Goal: Information Seeking & Learning: Learn about a topic

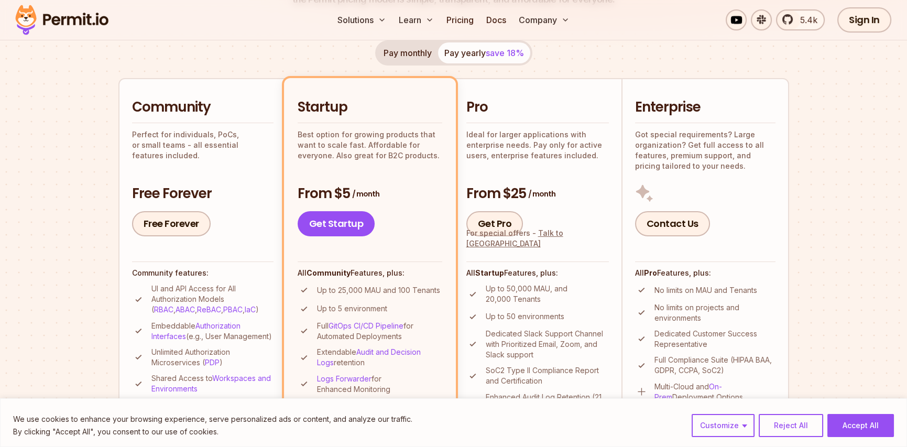
scroll to position [210, 0]
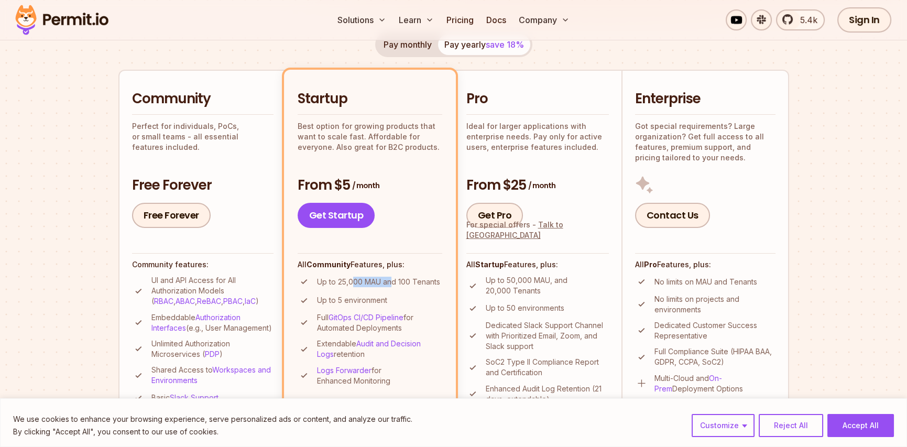
drag, startPoint x: 390, startPoint y: 277, endPoint x: 398, endPoint y: 275, distance: 8.0
click at [395, 277] on p "Up to 25,000 MAU and 100 Tenants" at bounding box center [378, 282] width 123 height 10
click at [399, 275] on li "Up to 25,000 MAU and 100 Tenants" at bounding box center [370, 281] width 145 height 13
drag, startPoint x: 384, startPoint y: 281, endPoint x: 432, endPoint y: 282, distance: 47.7
click at [431, 282] on p "Up to 25,000 MAU and 100 Tenants" at bounding box center [378, 282] width 123 height 10
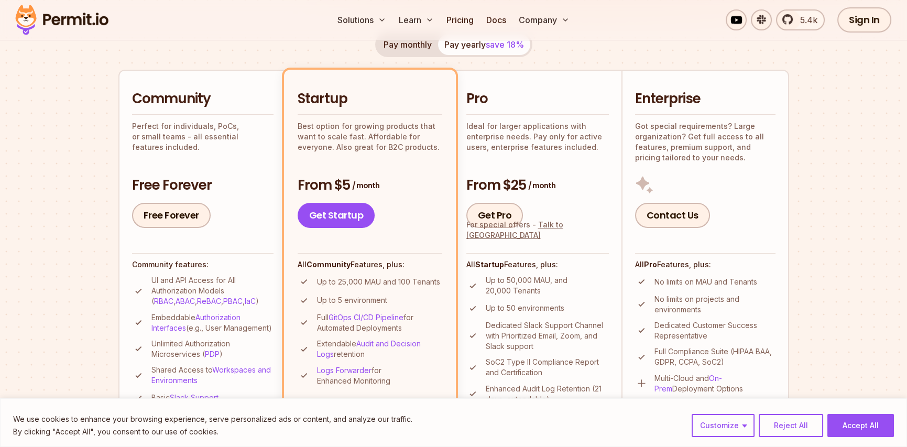
click at [432, 282] on p "Up to 25,000 MAU and 100 Tenants" at bounding box center [378, 282] width 123 height 10
drag, startPoint x: 398, startPoint y: 297, endPoint x: 366, endPoint y: 295, distance: 32.0
click at [366, 295] on li "Up to 5 environment" at bounding box center [370, 300] width 145 height 13
click at [364, 297] on p "Up to 5 environment" at bounding box center [352, 300] width 70 height 10
click at [341, 301] on p "Up to 5 environment" at bounding box center [352, 300] width 70 height 10
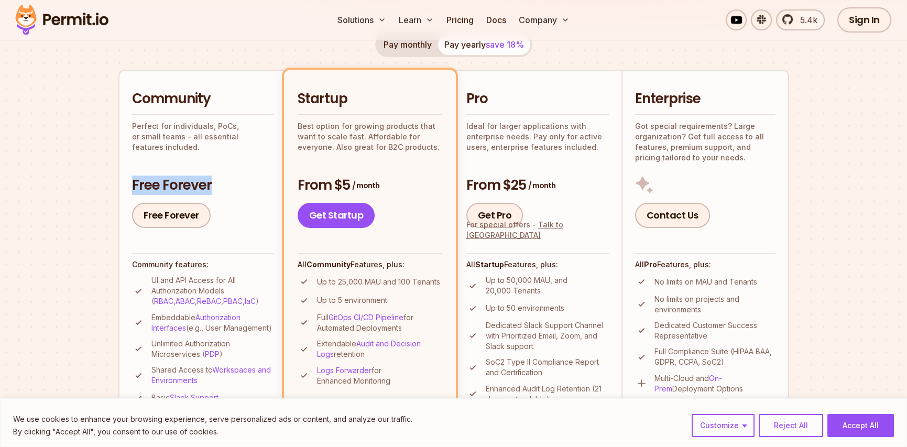
drag, startPoint x: 208, startPoint y: 185, endPoint x: 134, endPoint y: 183, distance: 73.9
click at [134, 183] on h3 "Free Forever" at bounding box center [202, 185] width 141 height 19
drag, startPoint x: 132, startPoint y: 183, endPoint x: 205, endPoint y: 188, distance: 73.0
click at [204, 187] on h3 "Free Forever" at bounding box center [202, 185] width 141 height 19
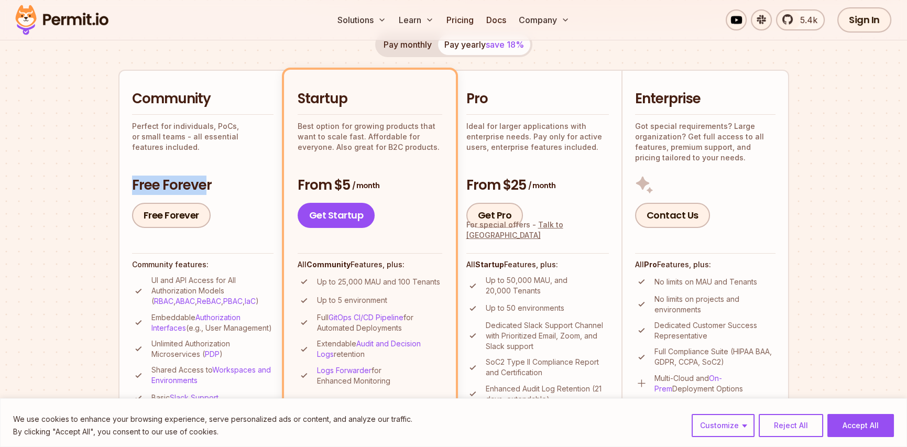
click at [206, 190] on h3 "Free Forever" at bounding box center [202, 185] width 141 height 19
click at [215, 191] on h3 "Free Forever" at bounding box center [202, 185] width 141 height 19
drag, startPoint x: 205, startPoint y: 145, endPoint x: 121, endPoint y: 126, distance: 86.6
click at [121, 126] on li "Community Perfect for individuals, PoCs, or small teams - all essential feature…" at bounding box center [202, 268] width 168 height 397
click at [144, 152] on div "Community Perfect for individuals, PoCs, or small teams - all essential feature…" at bounding box center [202, 159] width 141 height 138
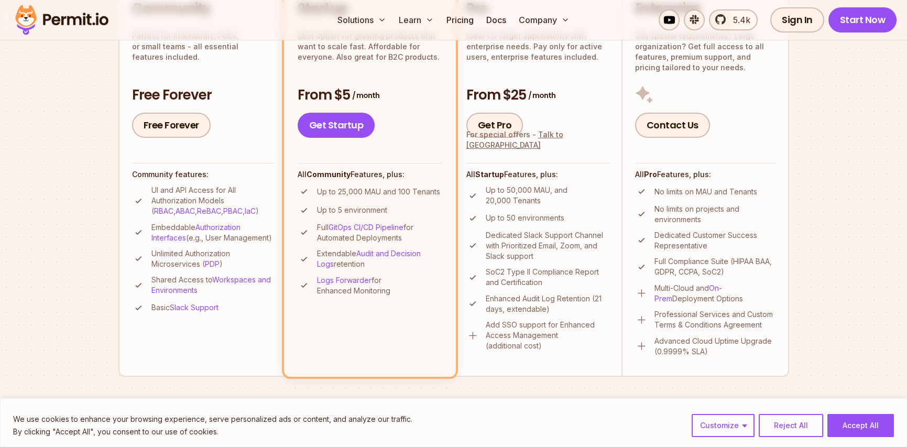
scroll to position [314, 0]
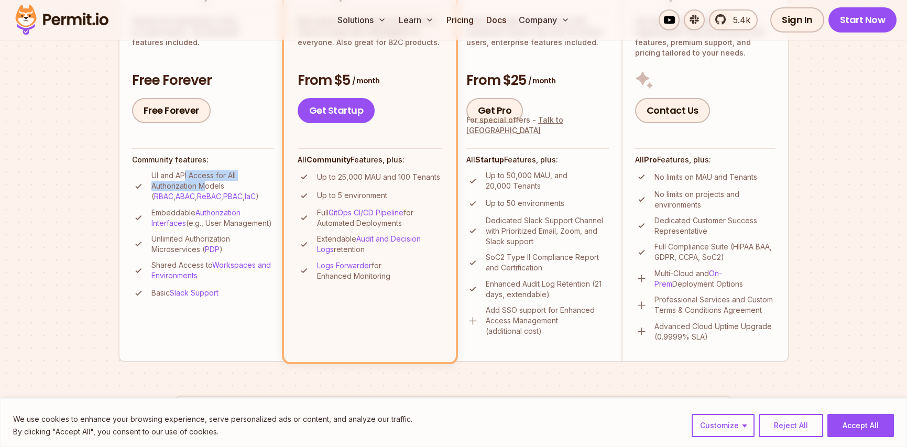
drag, startPoint x: 185, startPoint y: 178, endPoint x: 206, endPoint y: 183, distance: 21.0
click at [206, 183] on p "UI and API Access for All Authorization Models ( RBAC , ABAC , ReBAC , PBAC , I…" at bounding box center [212, 185] width 122 height 31
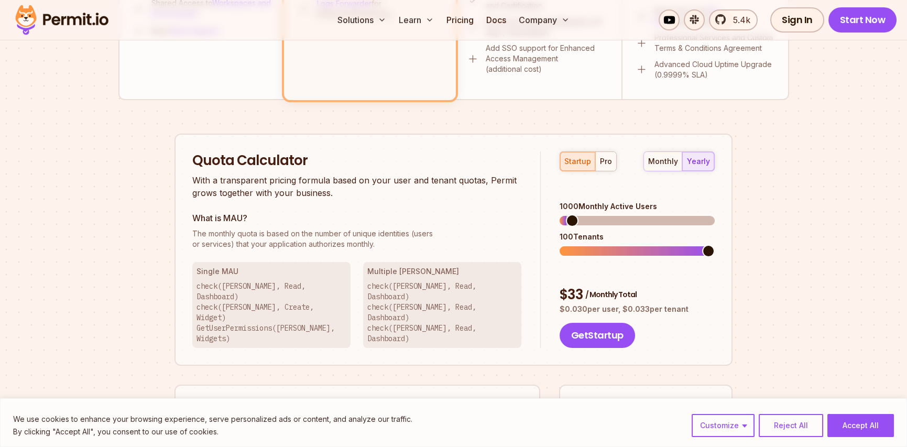
scroll to position [838, 0]
